Goal: Find specific page/section: Find specific page/section

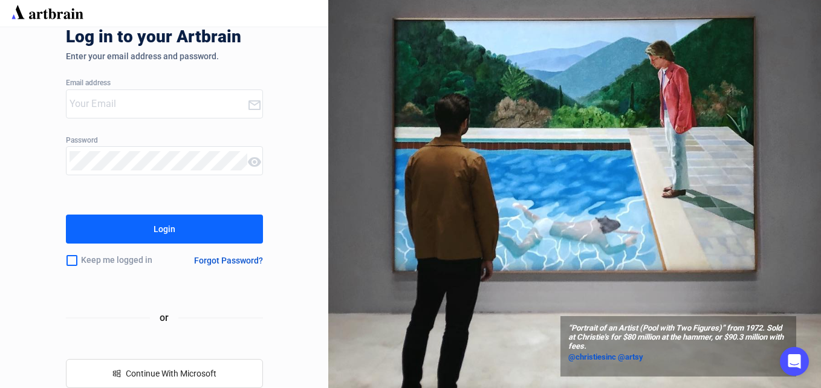
type input "[EMAIL_ADDRESS][DOMAIN_NAME]"
click at [235, 230] on button "Login" at bounding box center [164, 229] width 197 height 29
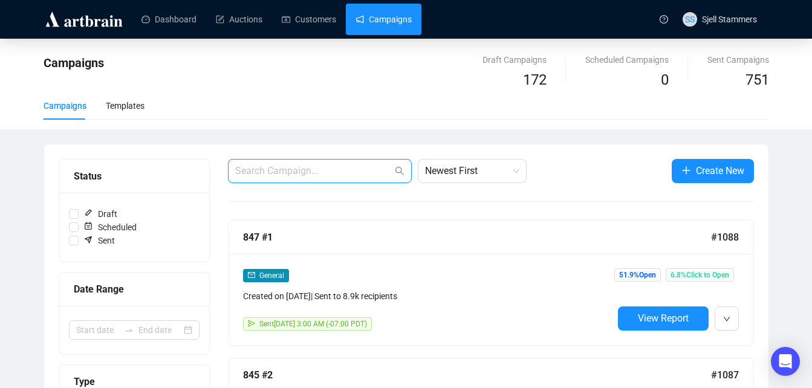
click at [316, 165] on input "text" at bounding box center [313, 171] width 157 height 15
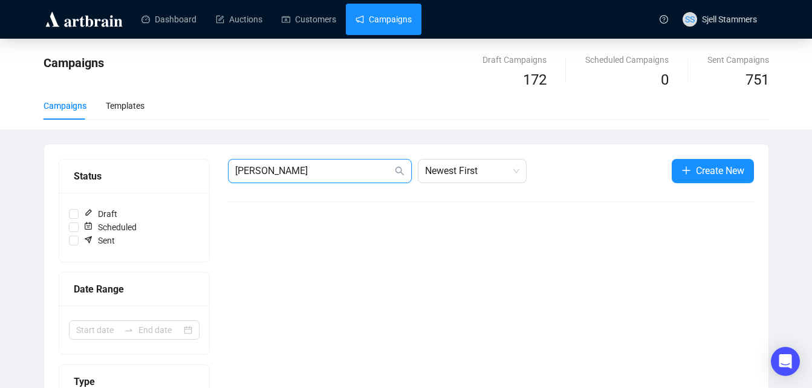
type input "[PERSON_NAME]"
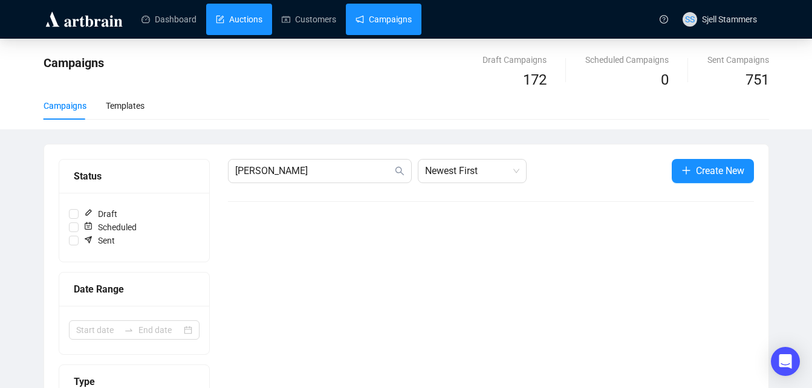
click at [230, 19] on link "Auctions" at bounding box center [239, 19] width 47 height 31
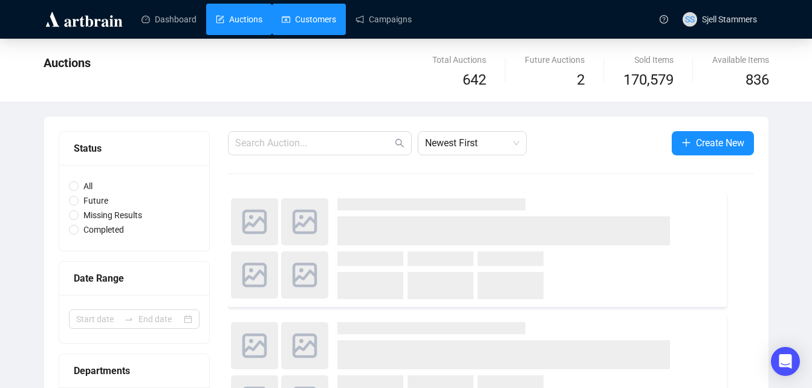
click at [298, 10] on link "Customers" at bounding box center [309, 19] width 54 height 31
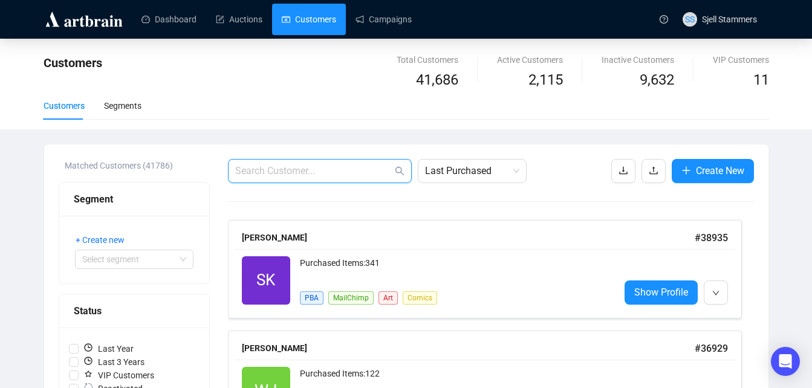
click at [293, 164] on input "text" at bounding box center [313, 171] width 157 height 15
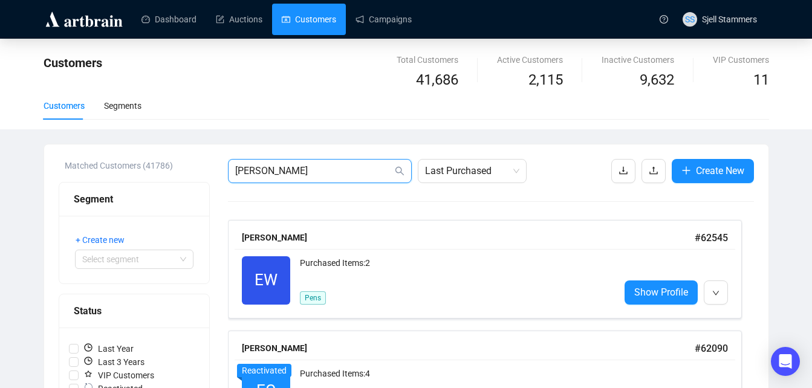
type input "[PERSON_NAME]"
